Goal: Check status

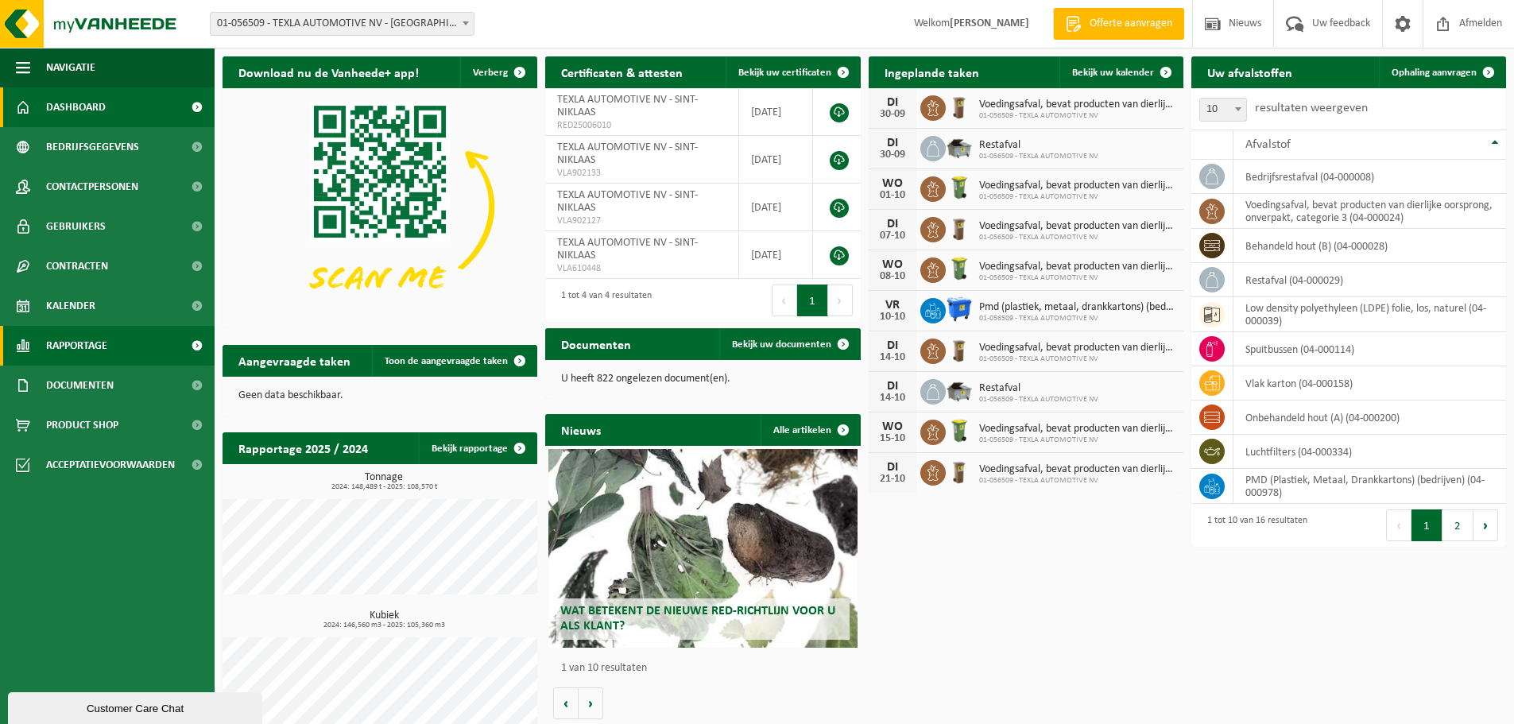
click at [94, 350] on span "Rapportage" at bounding box center [76, 346] width 61 height 40
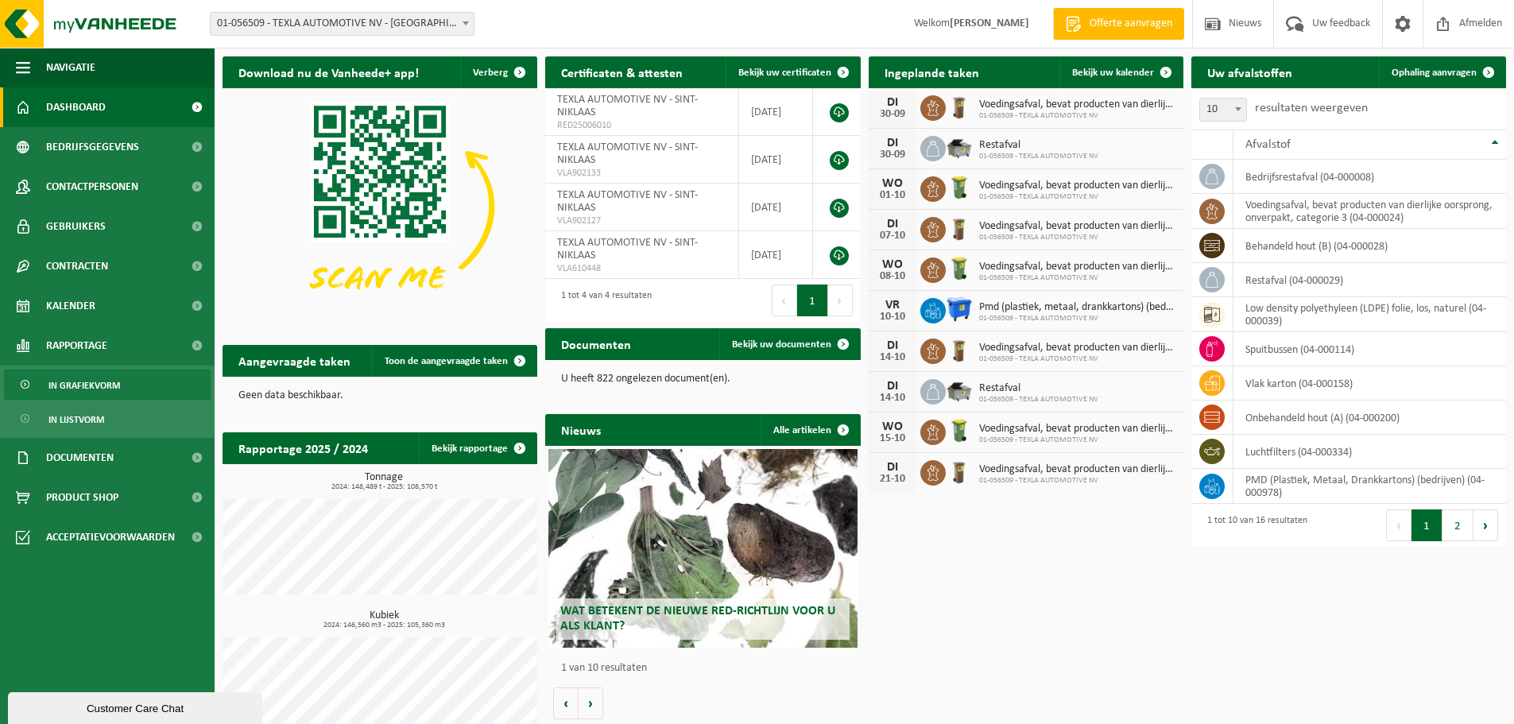
click at [101, 386] on span "In grafiekvorm" at bounding box center [84, 385] width 72 height 30
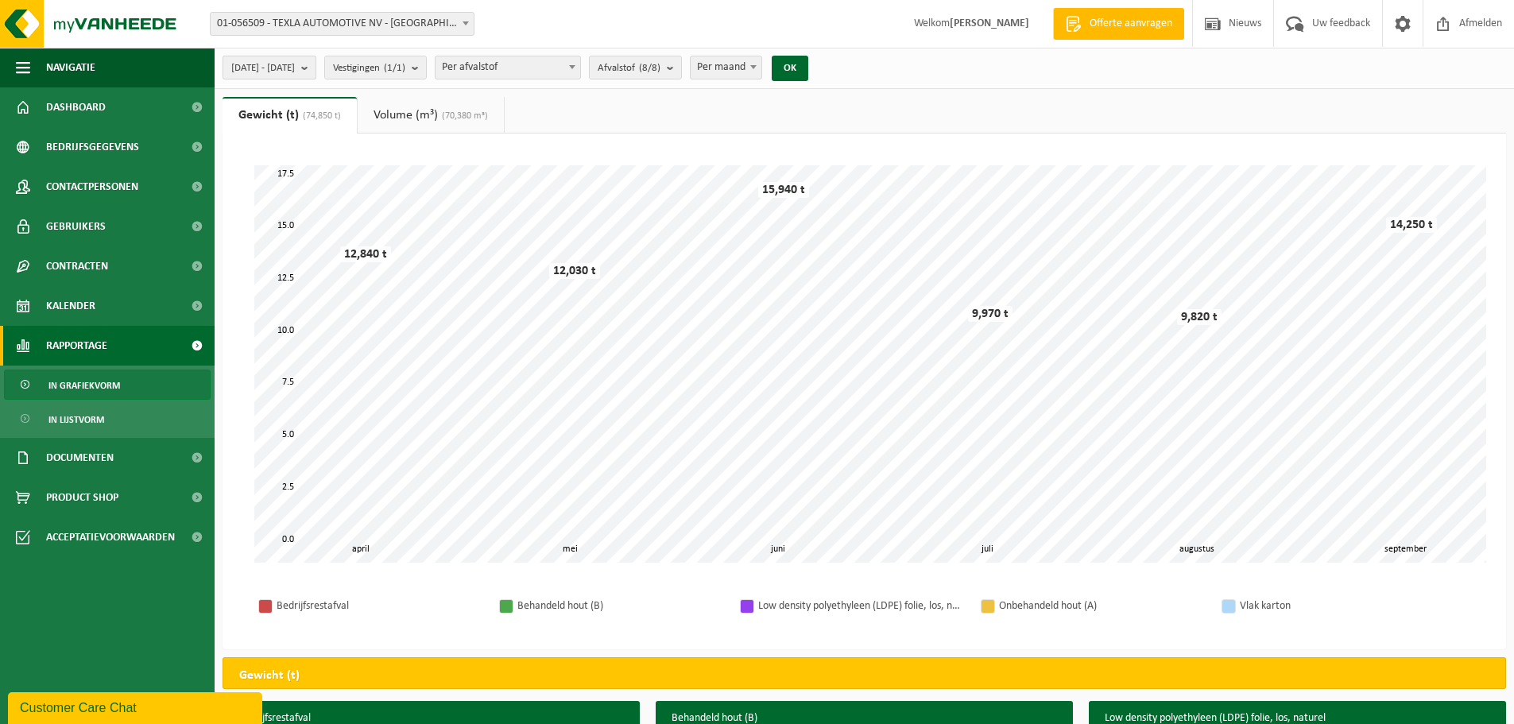
click at [295, 58] on span "2025-04-01 - 2025-09-30" at bounding box center [263, 68] width 64 height 24
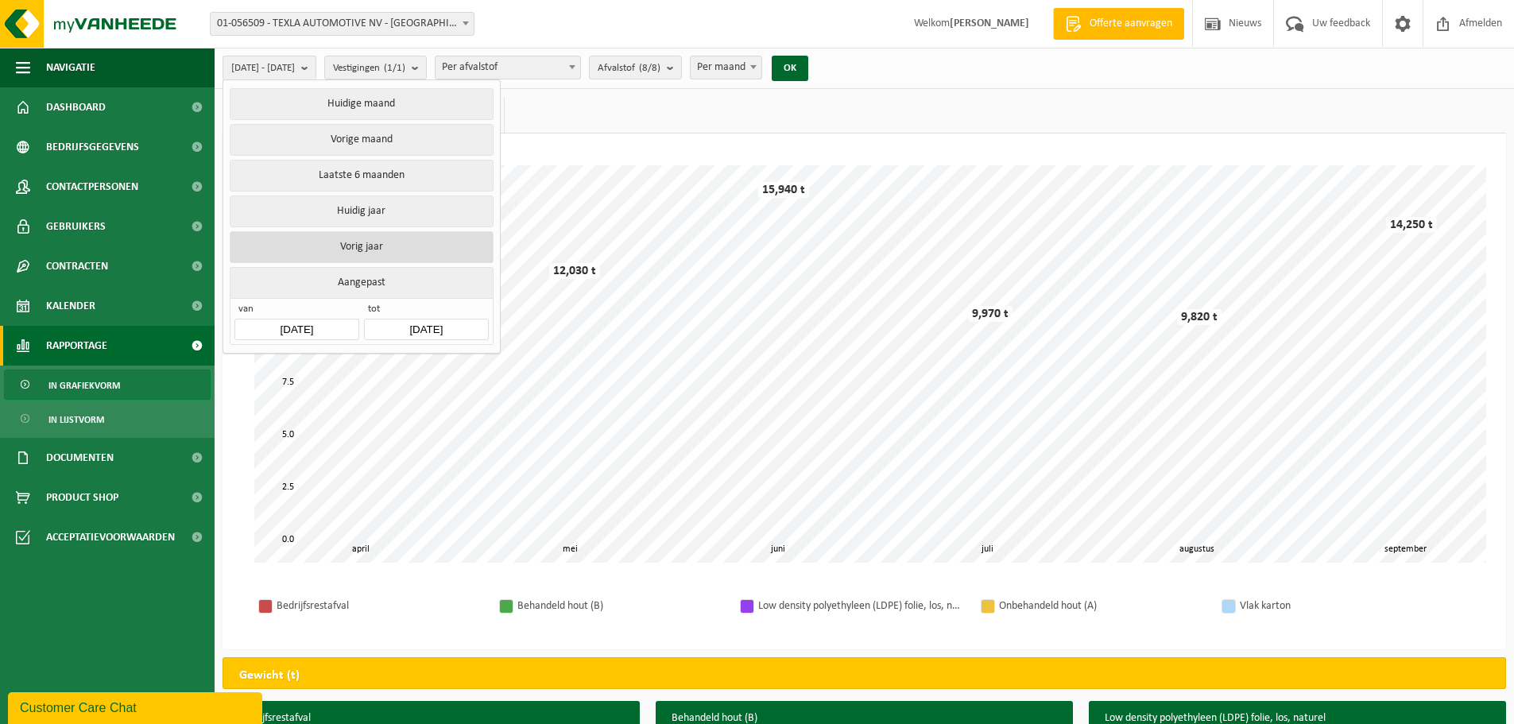
click at [358, 241] on button "Vorig jaar" at bounding box center [361, 247] width 263 height 32
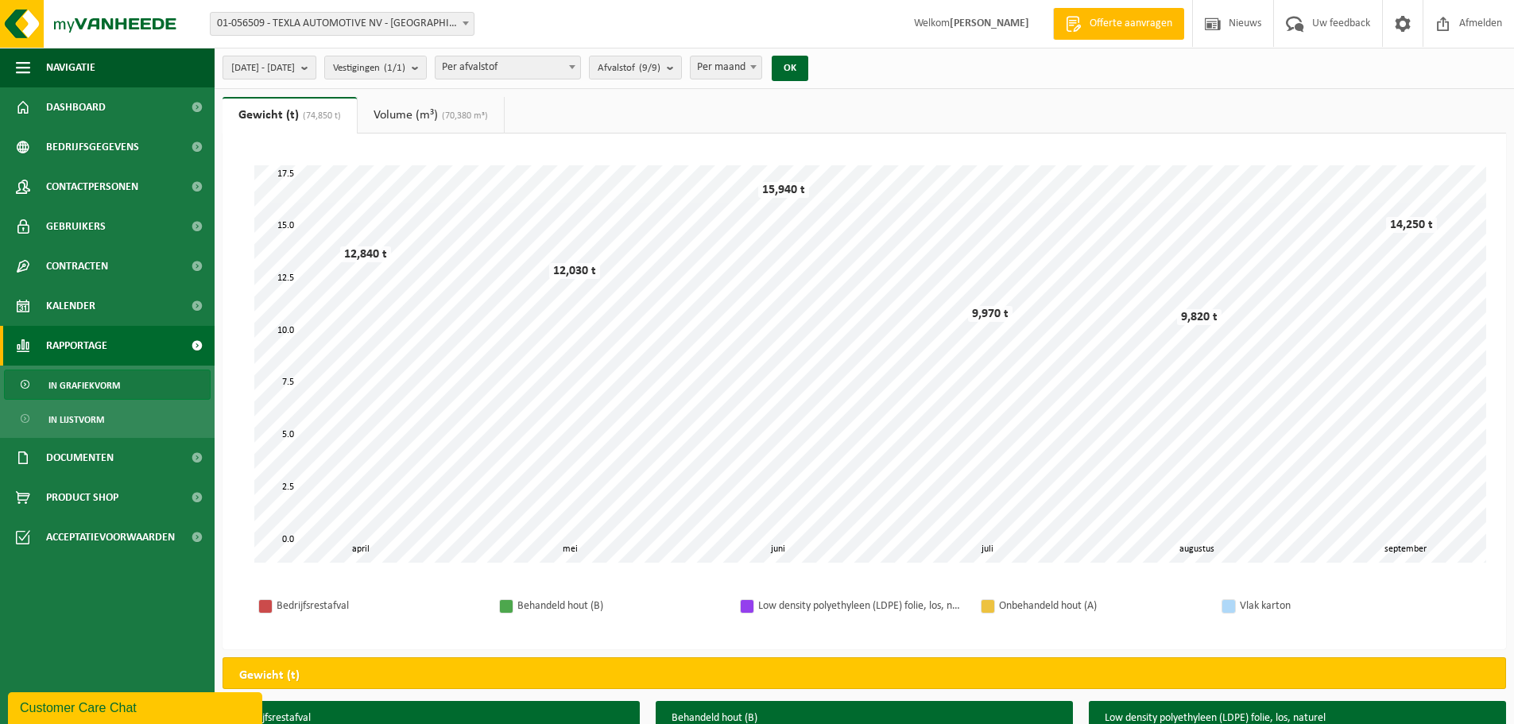
click at [295, 63] on span "2024-01-01 - 2024-12-31" at bounding box center [263, 68] width 64 height 24
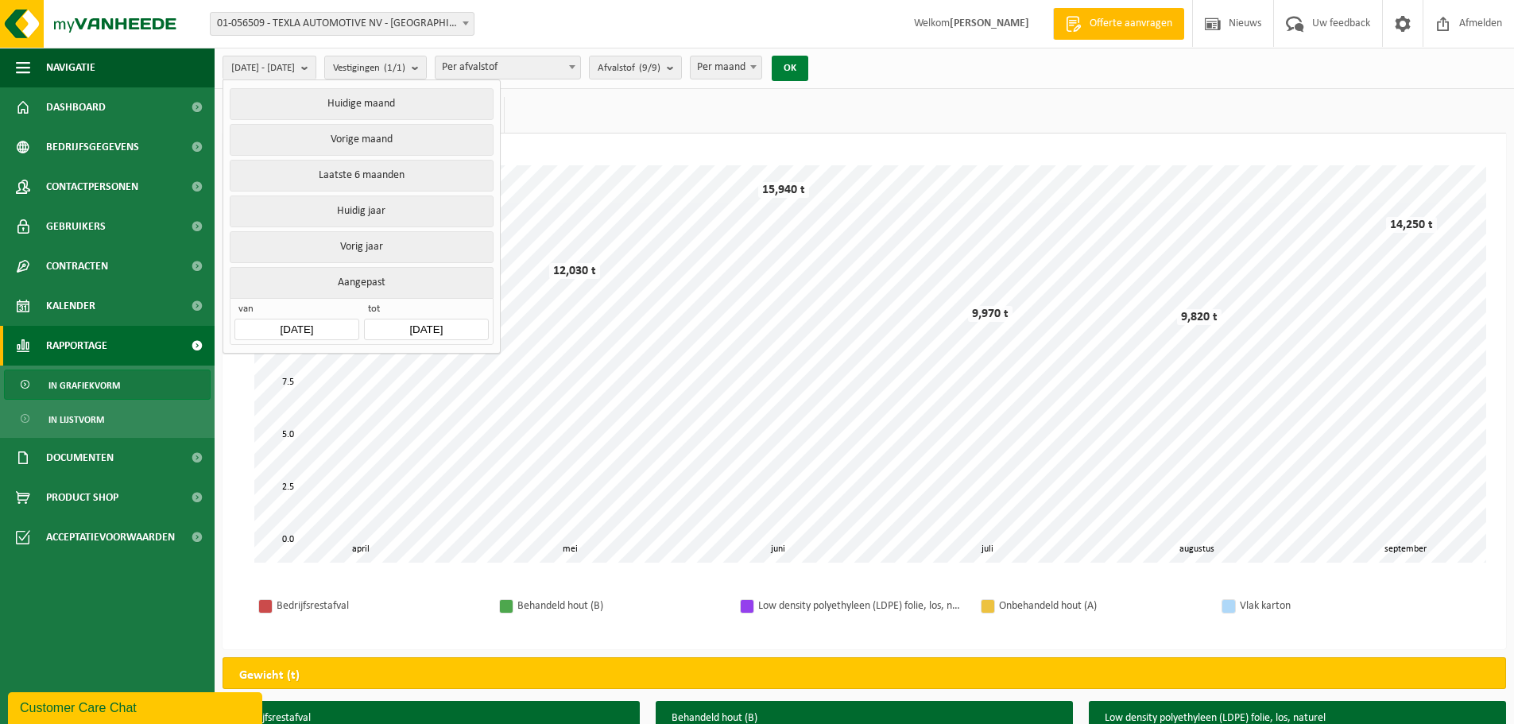
click at [808, 60] on button "OK" at bounding box center [790, 68] width 37 height 25
